Goal: Task Accomplishment & Management: Manage account settings

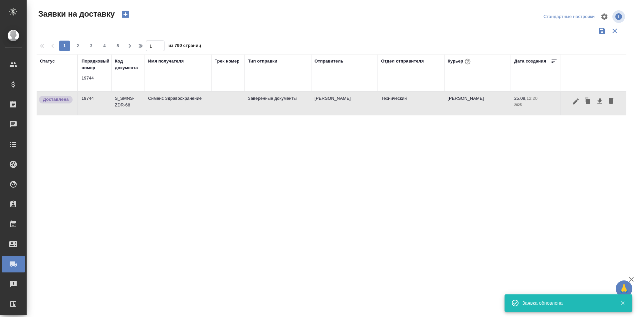
click at [95, 80] on input "19744" at bounding box center [95, 78] width 27 height 9
paste input "19711"
type input "1974419711"
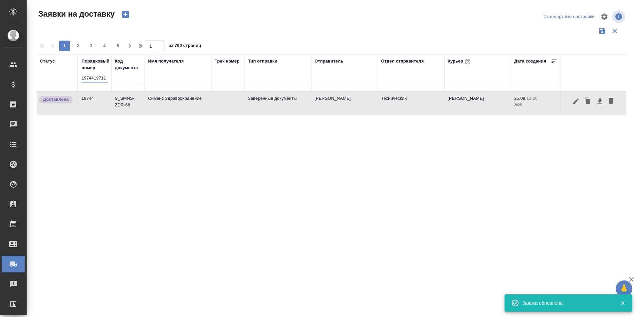
scroll to position [0, 0]
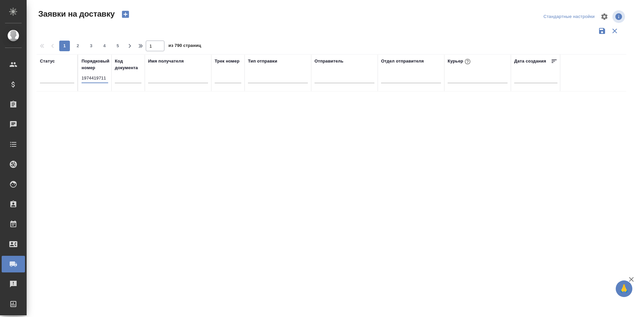
click at [93, 78] on input "1974419711" at bounding box center [95, 78] width 27 height 9
paste input "19711"
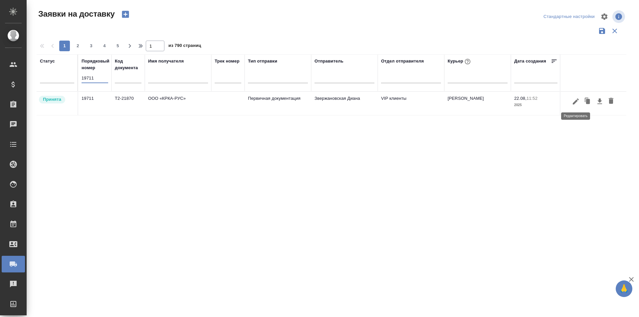
type input "19711"
click at [579, 101] on icon "button" at bounding box center [576, 101] width 8 height 8
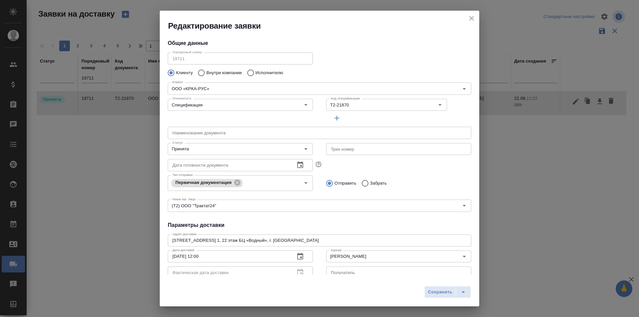
type input "[PERSON_NAME]"
type input "[PHONE_NUMBER]"
click at [239, 145] on input "Принята" at bounding box center [229, 149] width 119 height 8
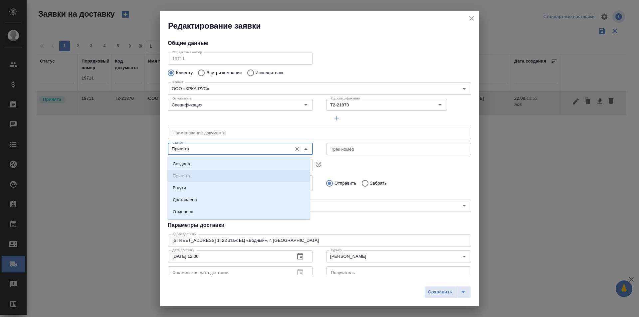
type input "Звержановская Диана"
click at [193, 201] on p "Доставлена" at bounding box center [185, 200] width 24 height 7
type input "Доставлена"
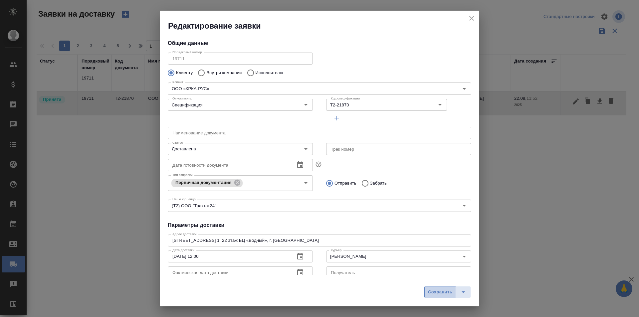
click at [434, 292] on span "Сохранить" at bounding box center [440, 292] width 24 height 8
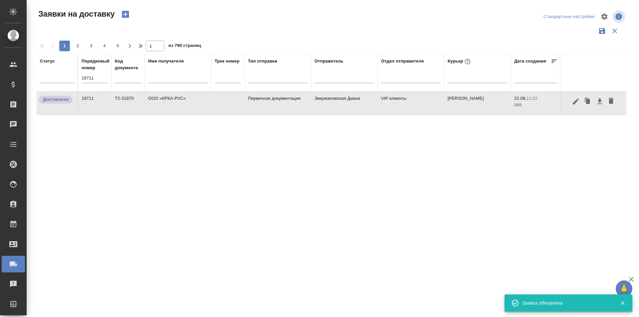
click at [96, 80] on input "19711" at bounding box center [95, 78] width 27 height 9
paste input "9"
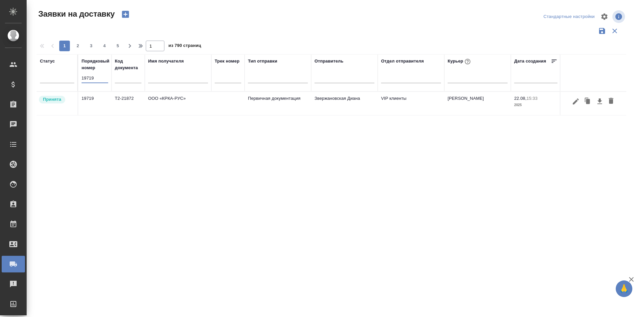
type input "19719"
click at [575, 101] on icon "button" at bounding box center [576, 101] width 8 height 8
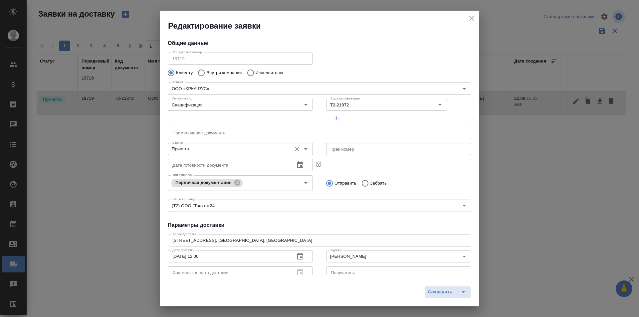
click at [209, 151] on input "Принята" at bounding box center [229, 149] width 119 height 8
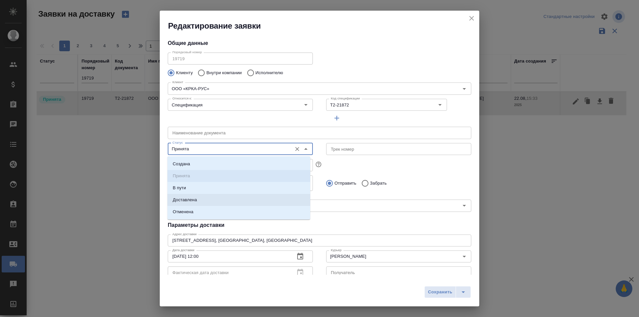
click at [201, 198] on li "Доставлена" at bounding box center [238, 200] width 143 height 12
type input "Доставлена"
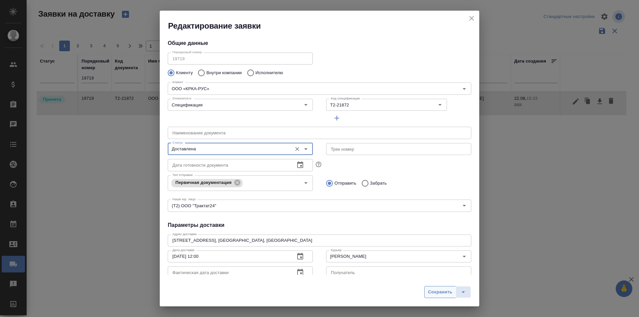
click at [447, 292] on span "Сохранить" at bounding box center [440, 292] width 24 height 8
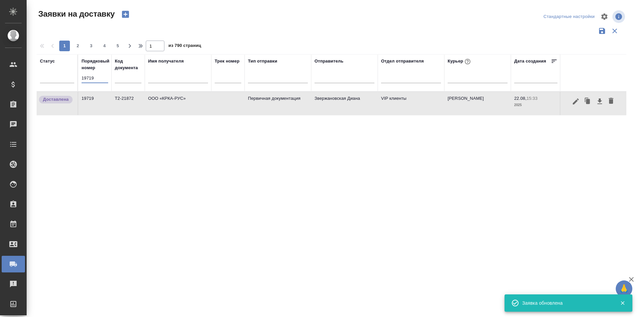
click at [102, 81] on input "19719" at bounding box center [95, 78] width 27 height 9
paste input "51"
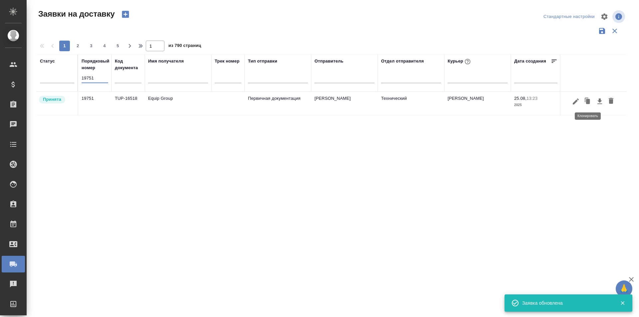
type input "19751"
click at [576, 103] on icon "button" at bounding box center [576, 101] width 8 height 8
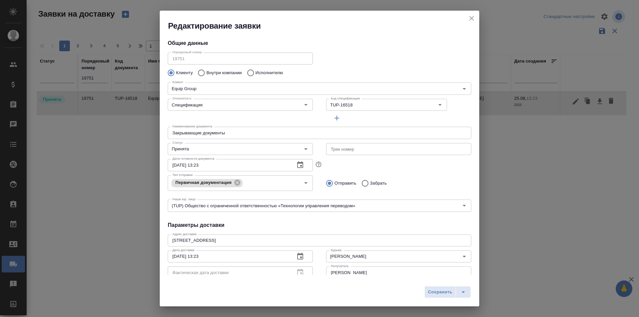
type input "[PERSON_NAME]"
type input "[PHONE_NUMBER] (mob) [PHONE_NUMBER] (201)"
click at [202, 152] on input "Принята" at bounding box center [229, 149] width 119 height 8
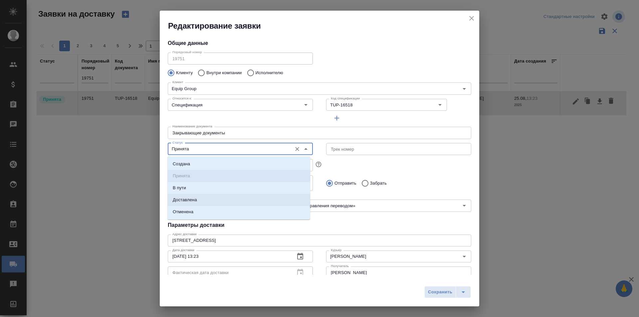
click at [195, 199] on p "Доставлена" at bounding box center [185, 200] width 24 height 7
type input "Доставлена"
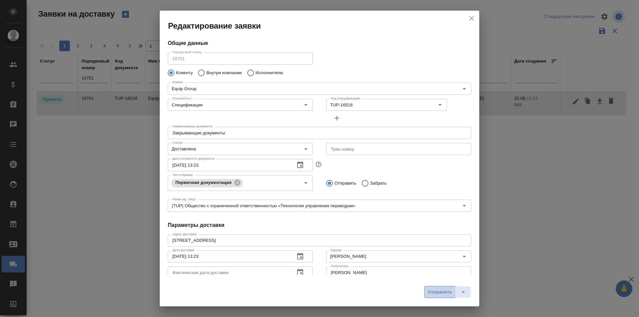
click at [438, 290] on span "Сохранить" at bounding box center [440, 292] width 24 height 8
